Goal: Task Accomplishment & Management: Use online tool/utility

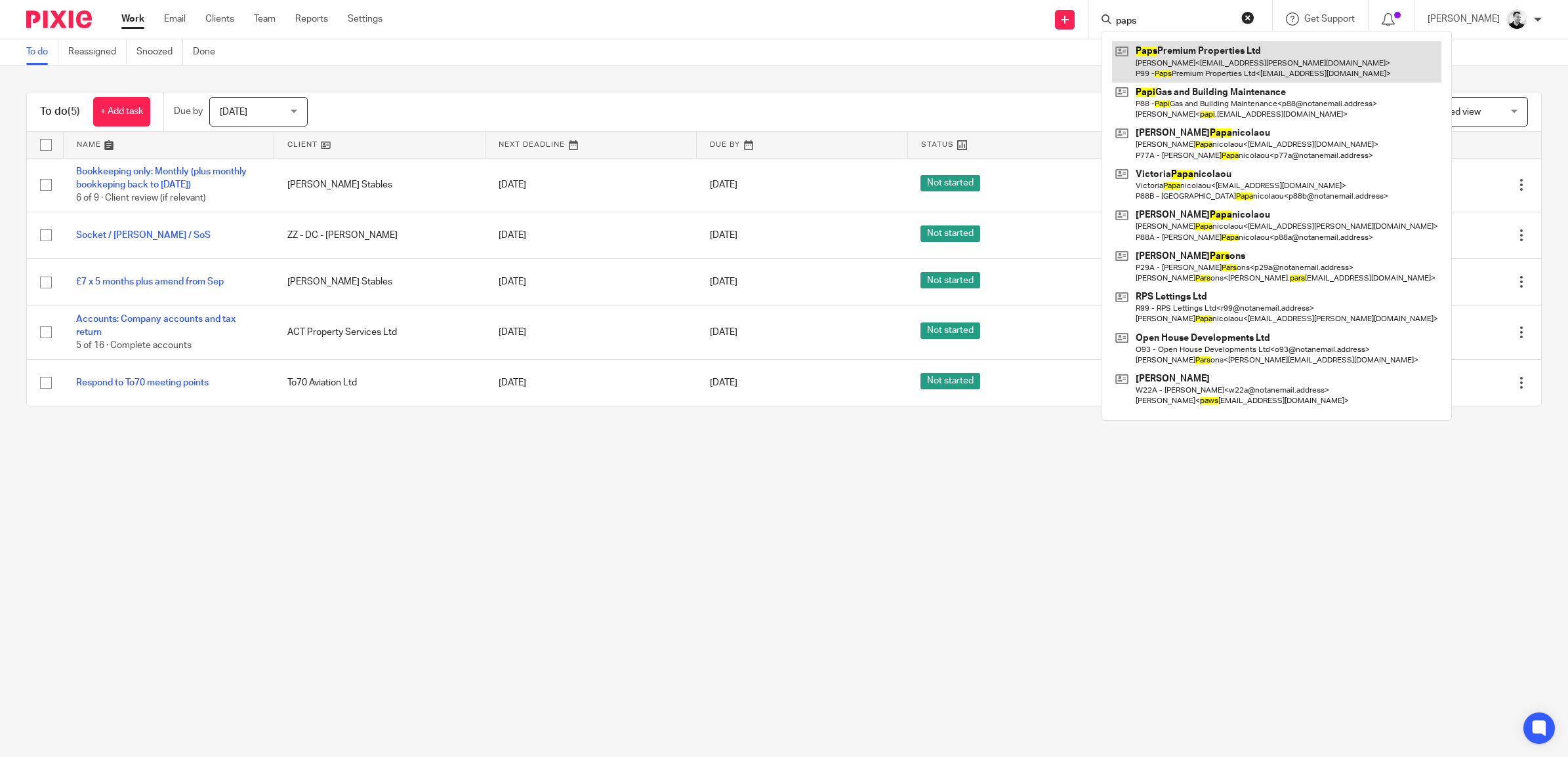
type input "paps"
click at [1209, 59] on link at bounding box center [1276, 62] width 329 height 40
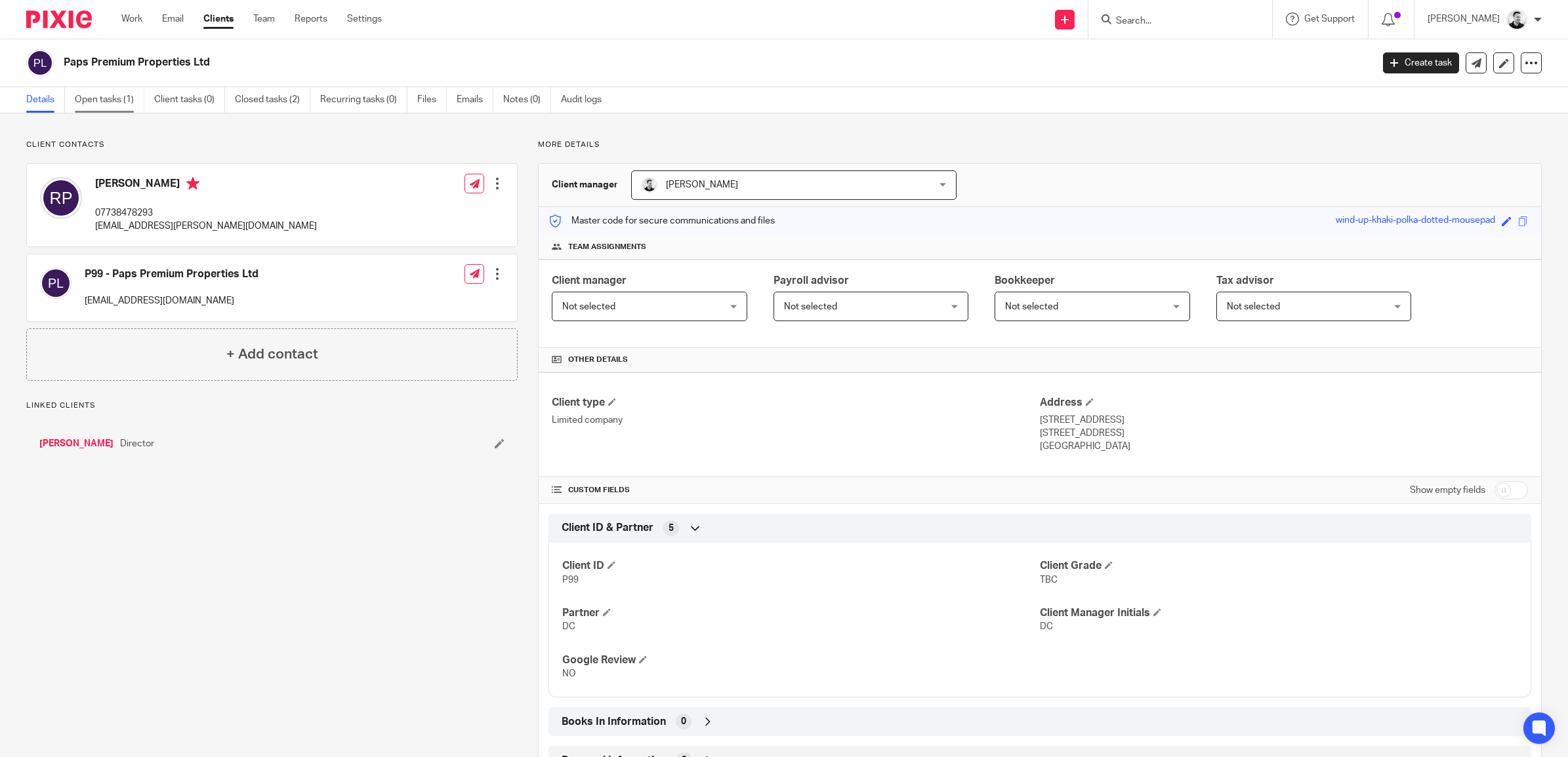
click at [94, 95] on link "Open tasks (1)" at bounding box center [110, 99] width 69 height 25
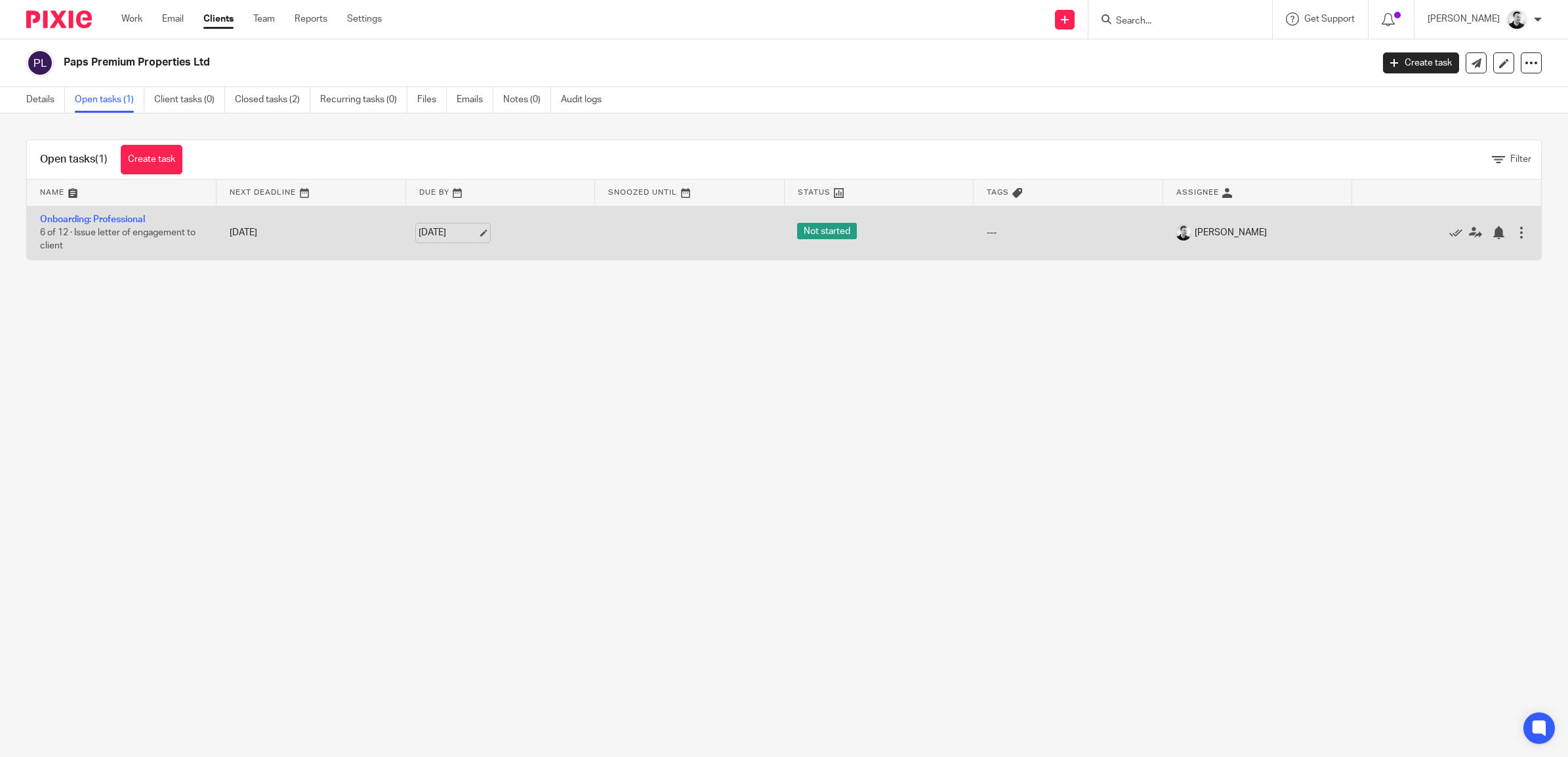
click at [448, 230] on link "[DATE]" at bounding box center [448, 233] width 59 height 13
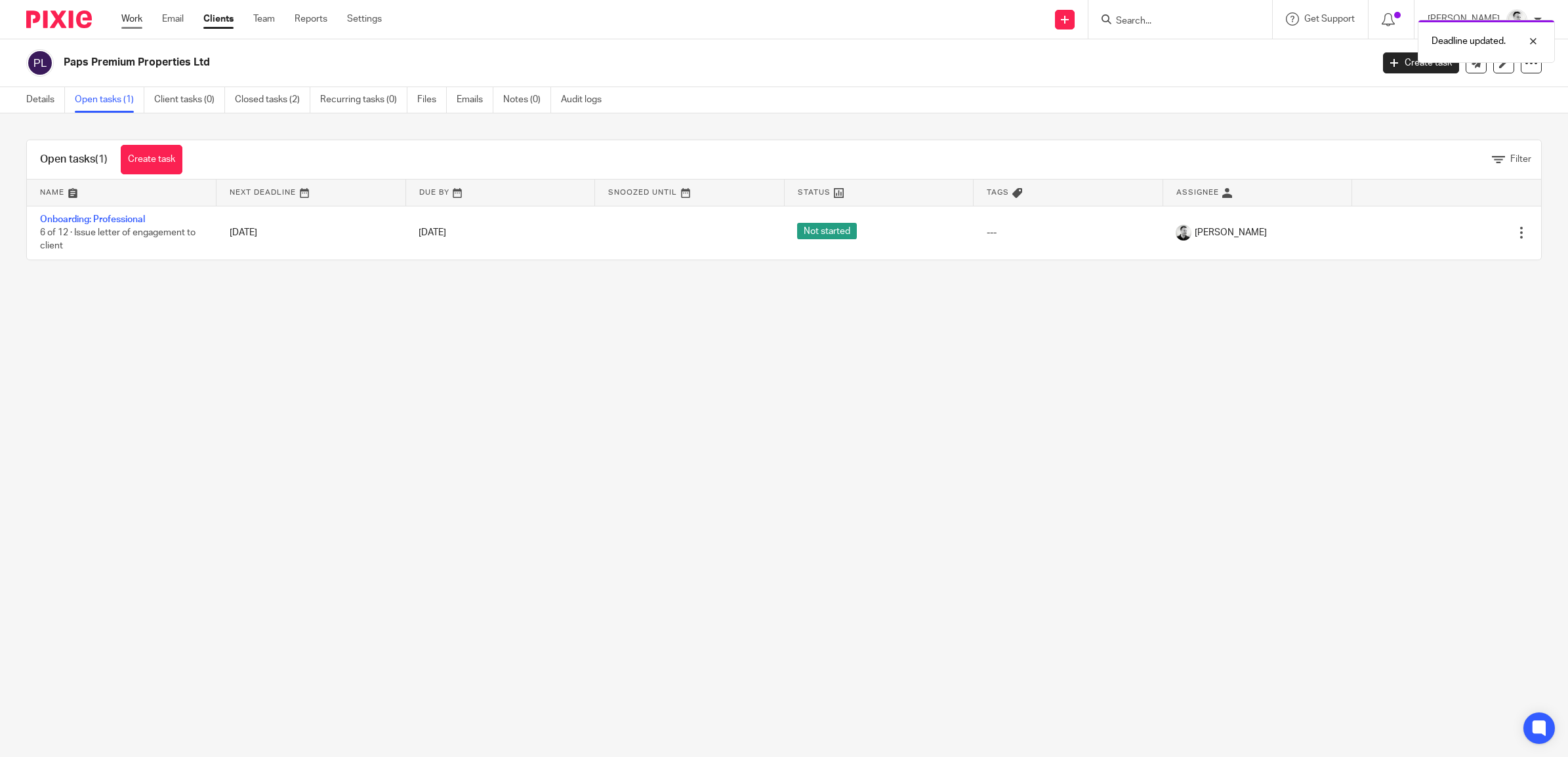
click at [134, 21] on link "Work" at bounding box center [132, 19] width 21 height 13
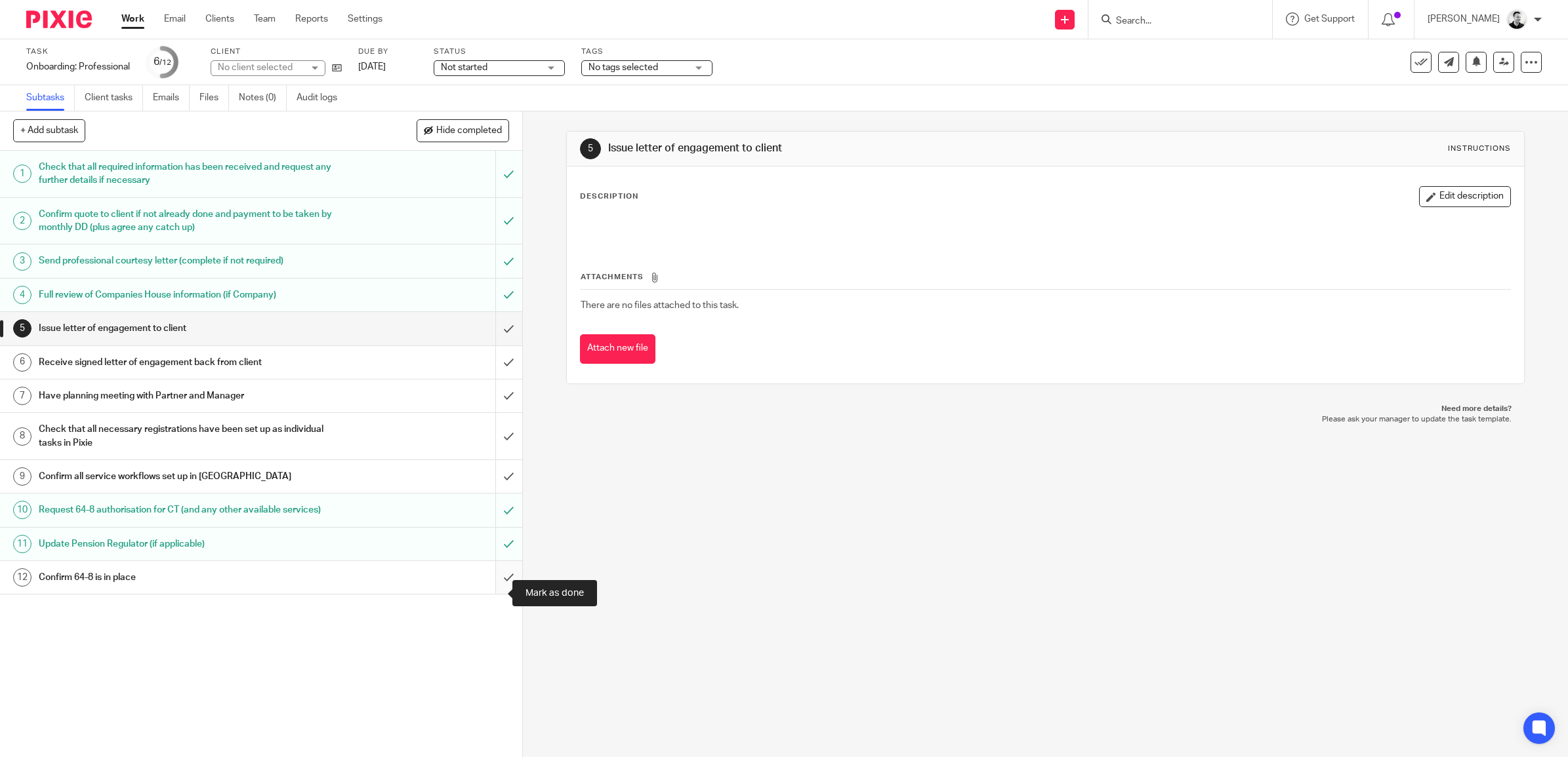
click at [493, 593] on input "submit" at bounding box center [261, 577] width 522 height 33
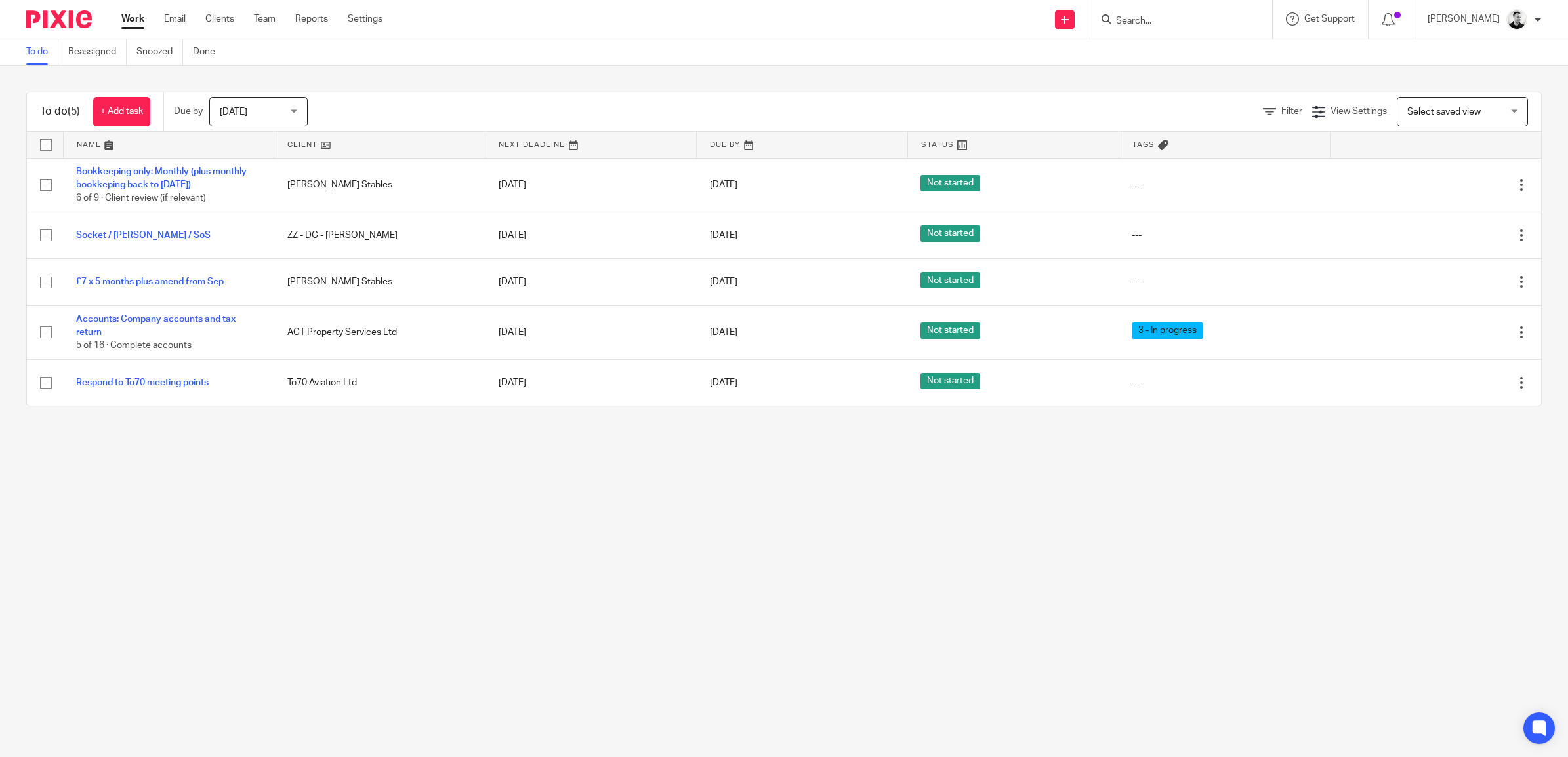
click at [1155, 19] on input "Search" at bounding box center [1173, 22] width 118 height 12
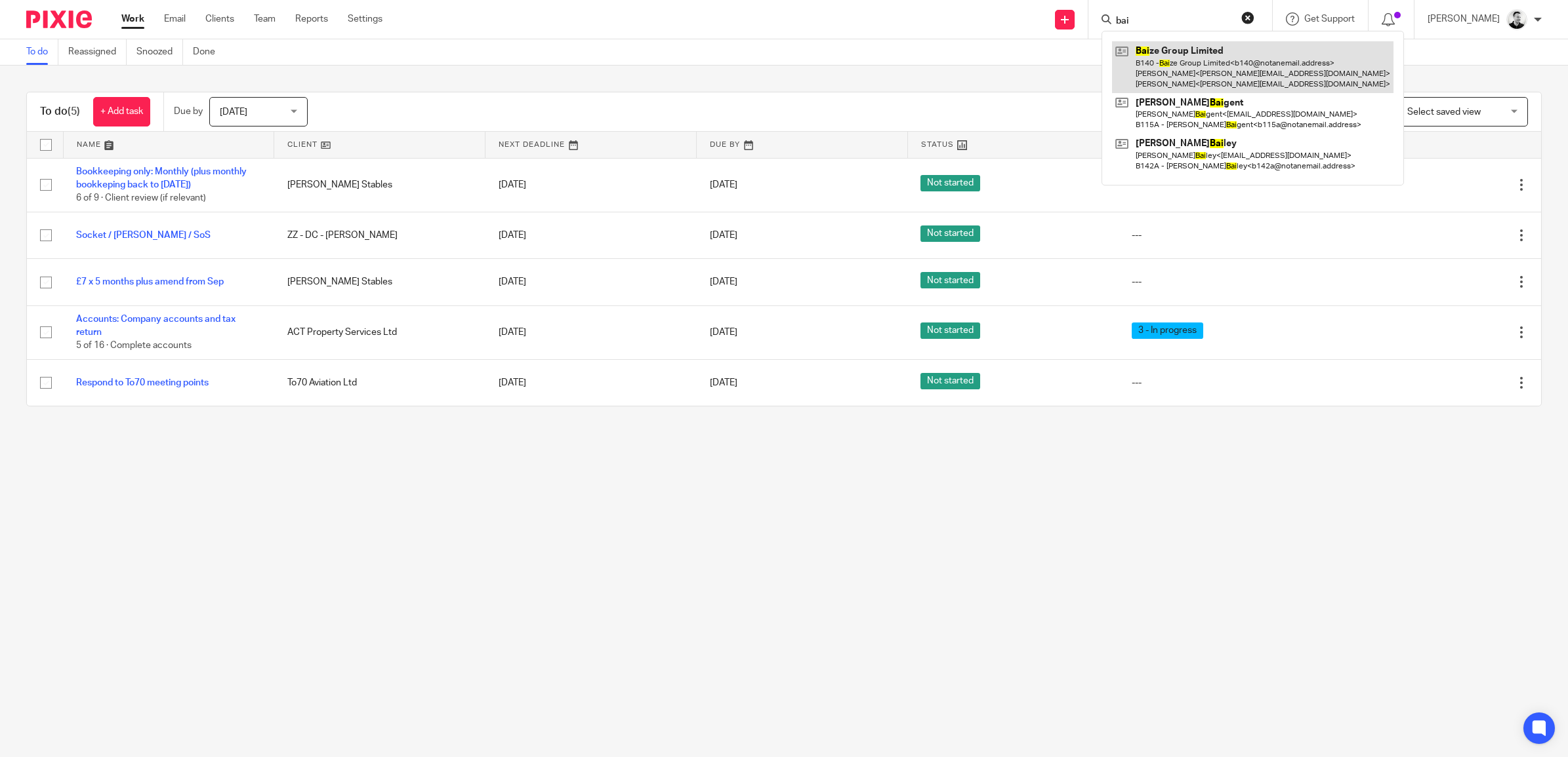
type input "bai"
click at [1186, 63] on link at bounding box center [1253, 67] width 282 height 51
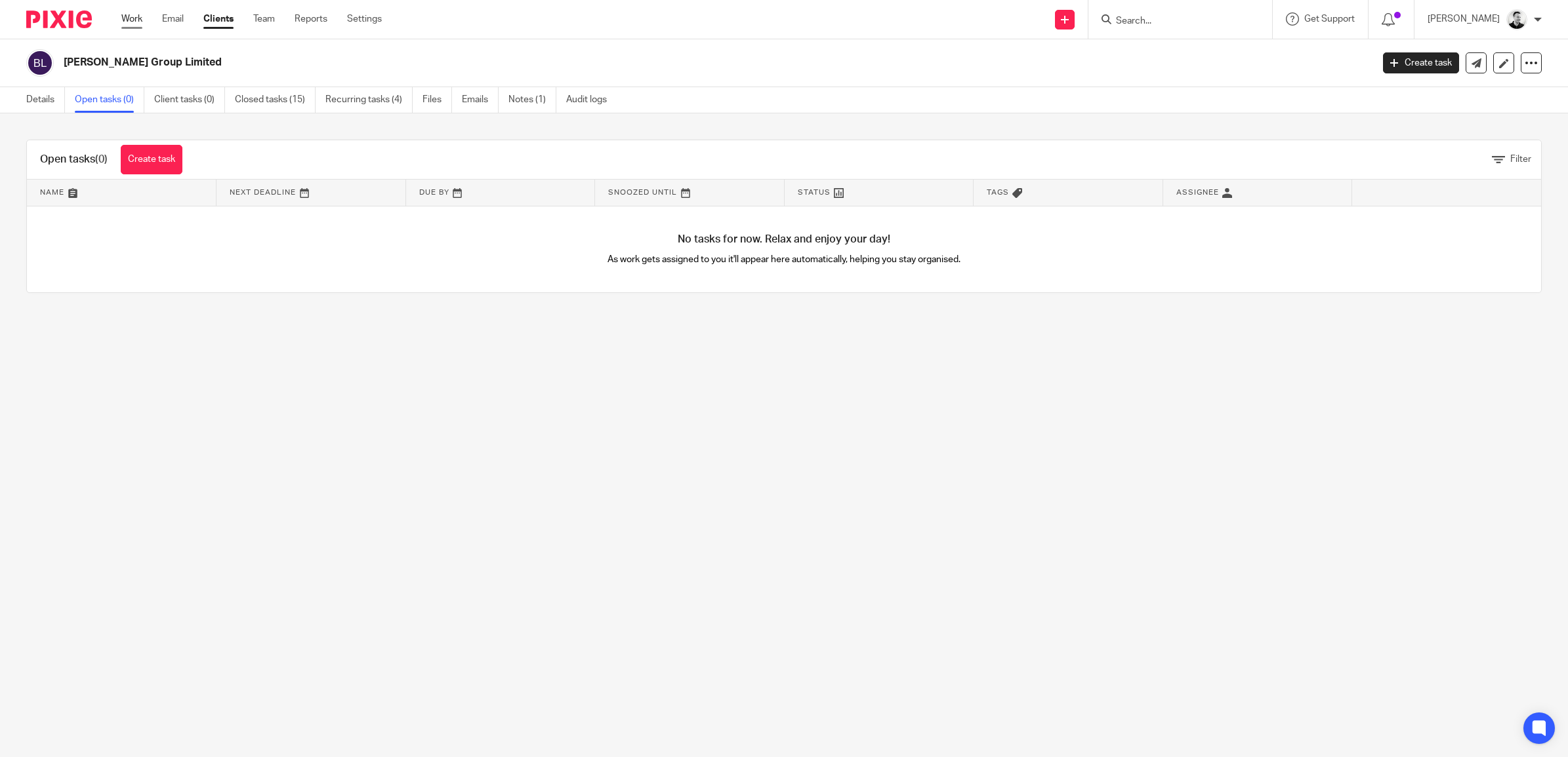
click at [136, 18] on link "Work" at bounding box center [132, 19] width 21 height 13
